Goal: Task Accomplishment & Management: Use online tool/utility

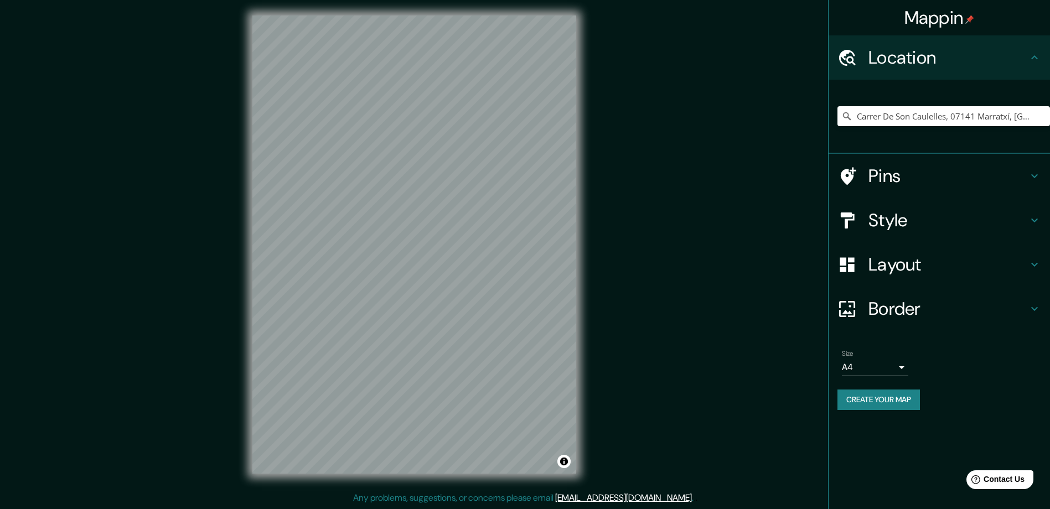
click at [1033, 225] on icon at bounding box center [1034, 220] width 13 height 13
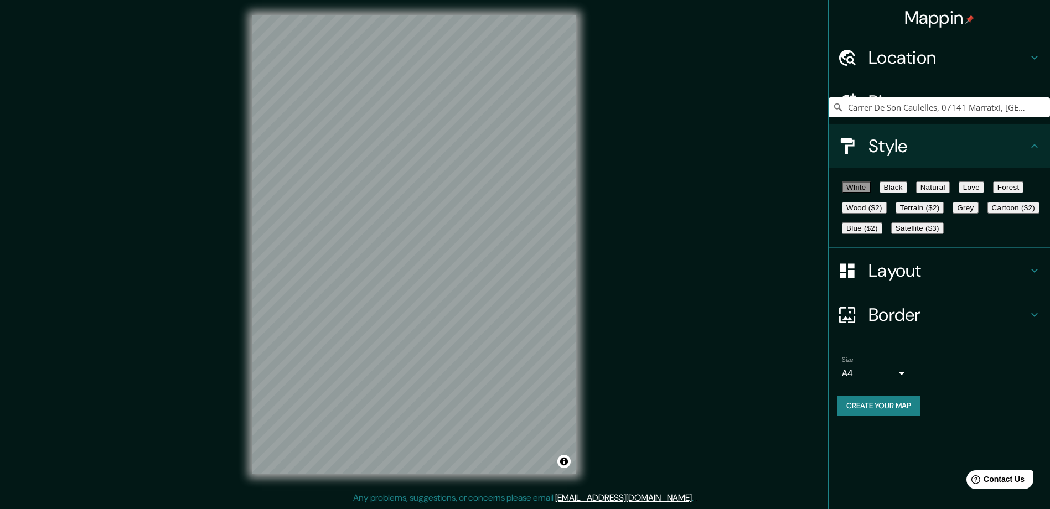
click at [984, 192] on button "Love" at bounding box center [971, 188] width 25 height 12
click at [905, 282] on h4 "Layout" at bounding box center [948, 271] width 159 height 22
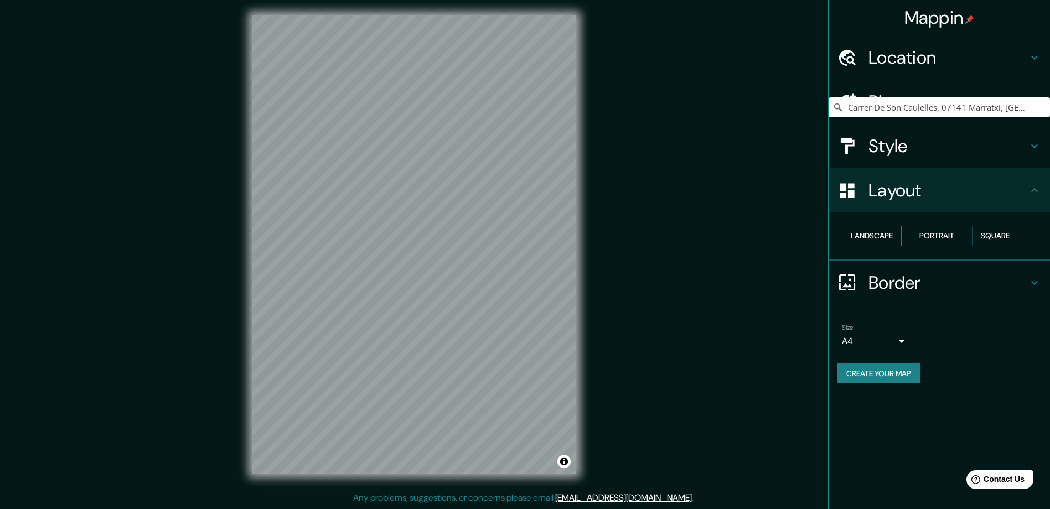
click at [863, 240] on button "Landscape" at bounding box center [872, 236] width 60 height 20
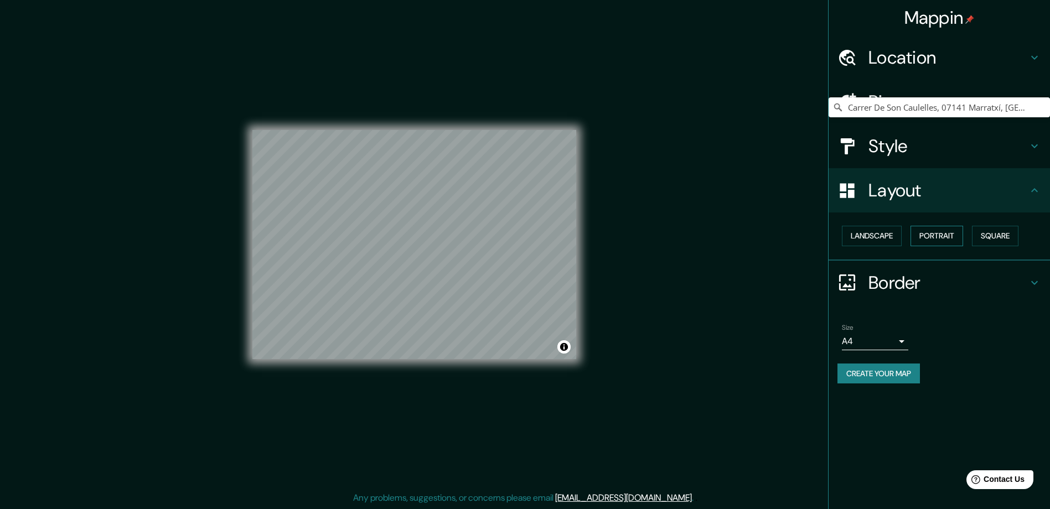
click at [948, 238] on button "Portrait" at bounding box center [937, 236] width 53 height 20
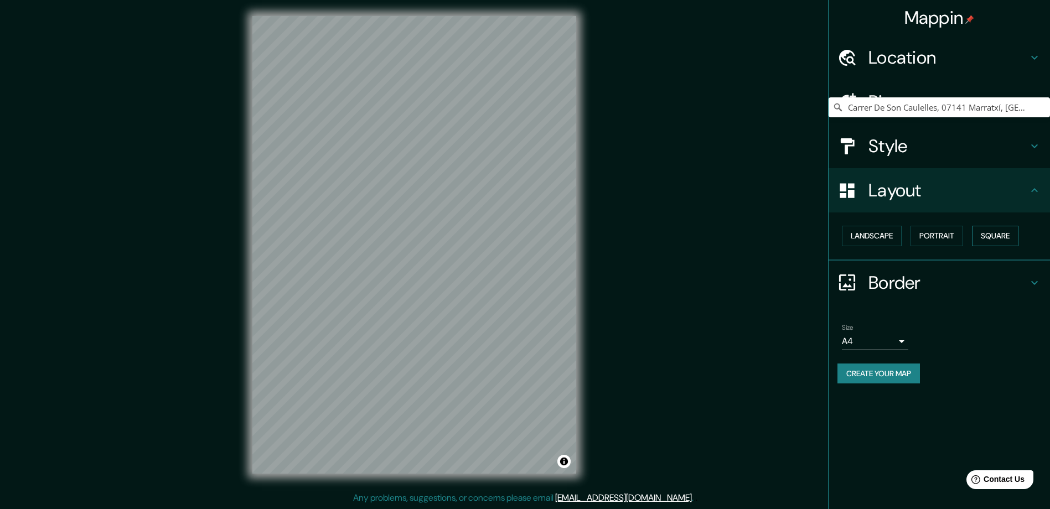
click at [997, 244] on button "Square" at bounding box center [995, 236] width 47 height 20
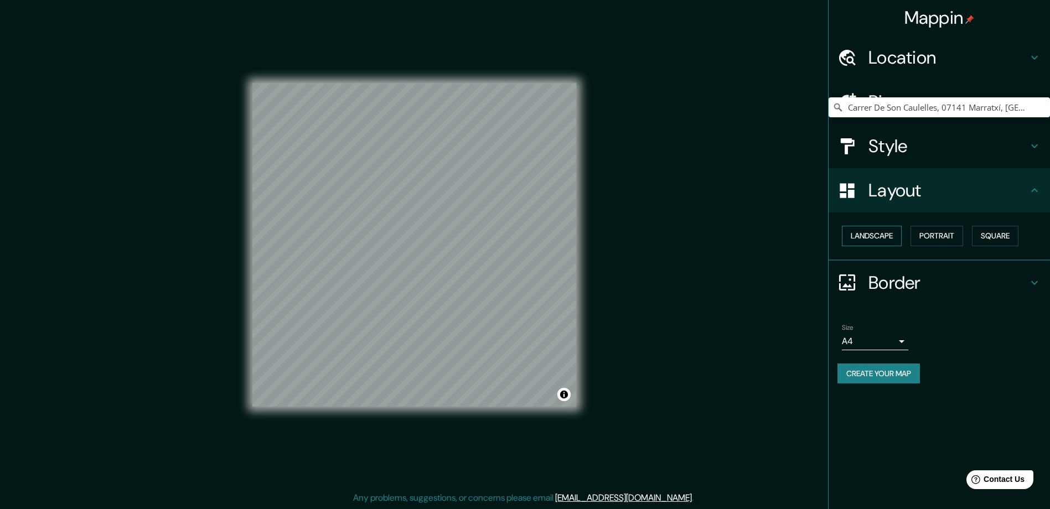
click at [896, 238] on button "Landscape" at bounding box center [872, 236] width 60 height 20
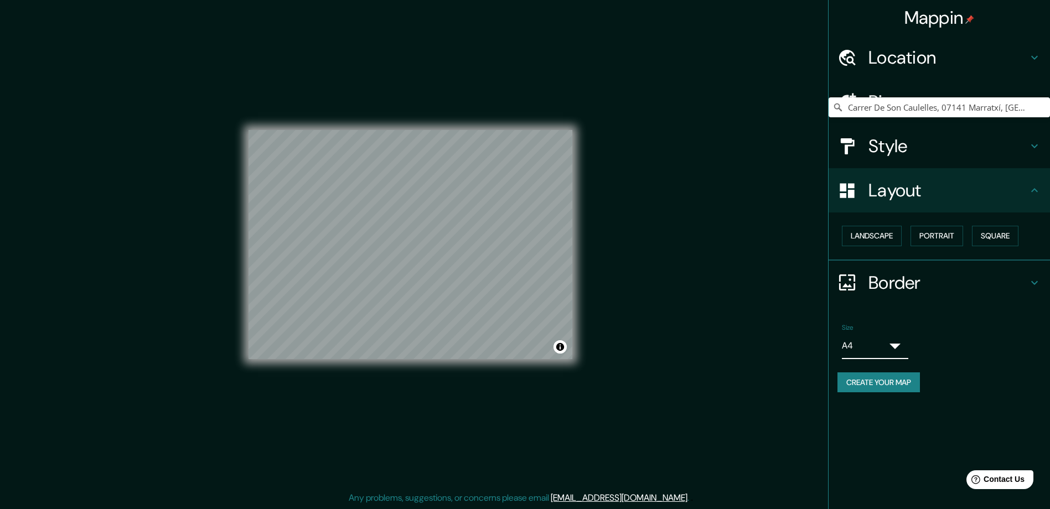
click at [870, 345] on body "Mappin Location [GEOGRAPHIC_DATA], 07141 Marratxí, [GEOGRAPHIC_DATA], [GEOGRAPH…" at bounding box center [525, 252] width 1050 height 509
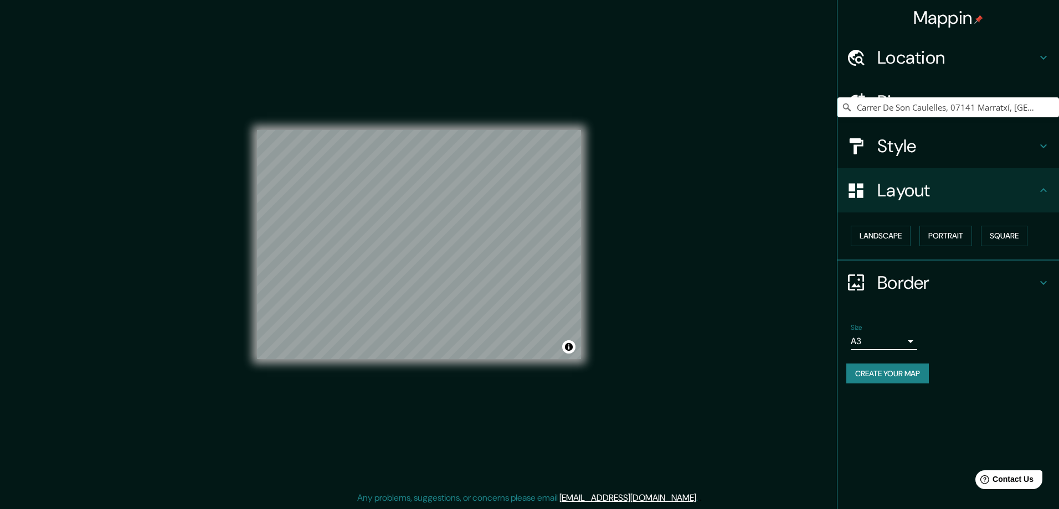
click at [879, 339] on body "Mappin Location [GEOGRAPHIC_DATA], 07141 Marratxí, [GEOGRAPHIC_DATA], [GEOGRAPH…" at bounding box center [529, 252] width 1059 height 509
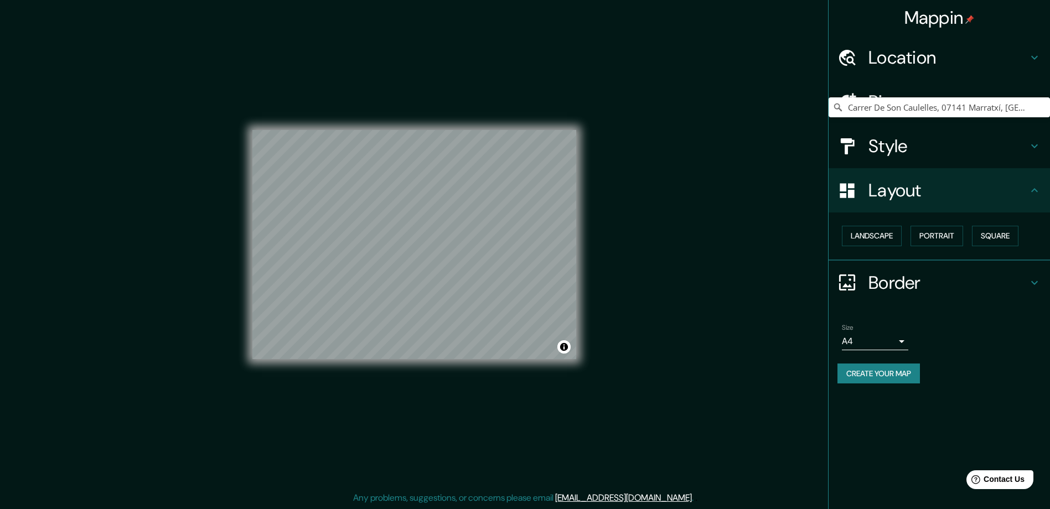
click at [699, 315] on div "Mappin Location [GEOGRAPHIC_DATA], 07141 Marratxí, [GEOGRAPHIC_DATA], [GEOGRAPH…" at bounding box center [525, 254] width 1050 height 512
